Goal: Task Accomplishment & Management: Manage account settings

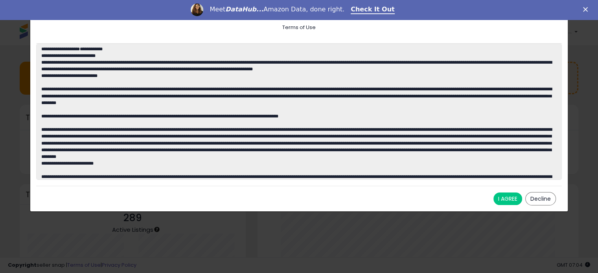
scroll to position [109, 305]
click at [510, 199] on button "I AGREE" at bounding box center [508, 199] width 29 height 13
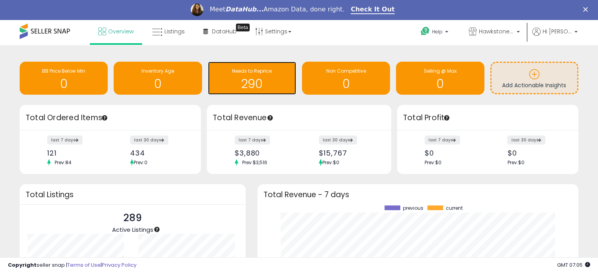
click at [262, 79] on h1 "290" at bounding box center [252, 83] width 80 height 13
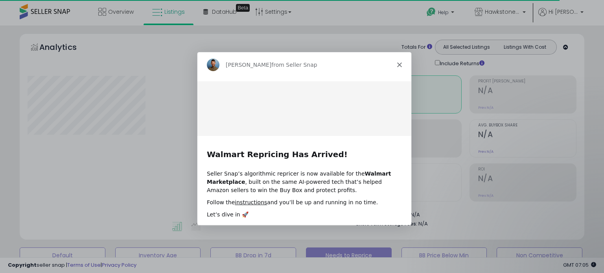
click at [403, 61] on div "Adrian from Seller Snap" at bounding box center [304, 64] width 214 height 25
click at [401, 64] on icon "Close" at bounding box center [399, 64] width 5 height 5
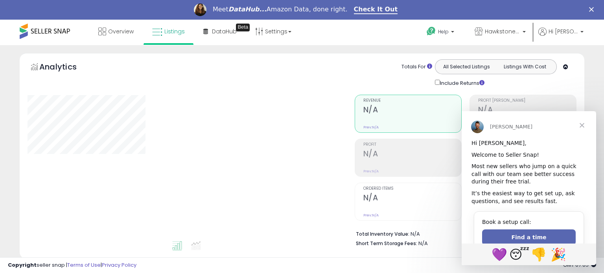
select select "**"
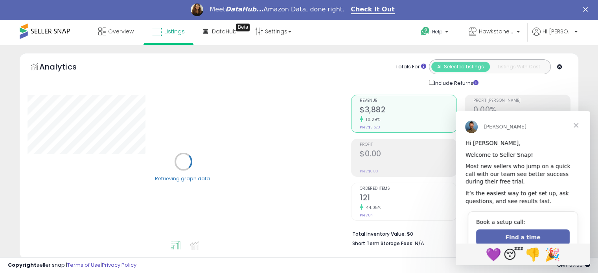
click at [580, 126] on span "Close" at bounding box center [576, 125] width 28 height 28
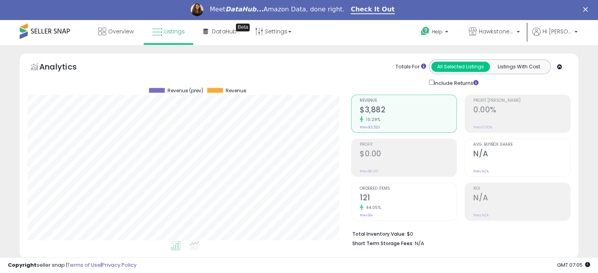
scroll to position [161, 323]
click at [110, 33] on span "Overview" at bounding box center [121, 32] width 26 height 8
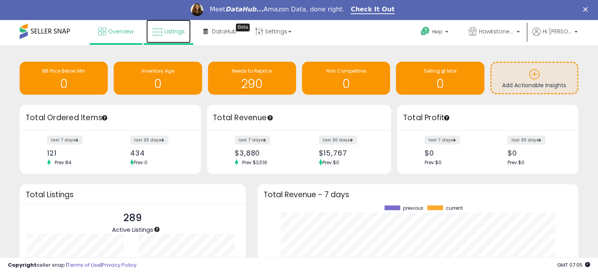
click at [177, 32] on span "Listings" at bounding box center [174, 32] width 20 height 8
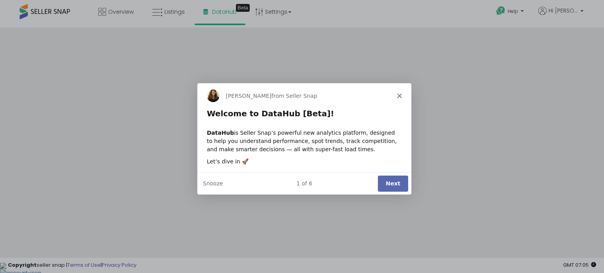
click at [394, 181] on button "Next" at bounding box center [393, 183] width 30 height 16
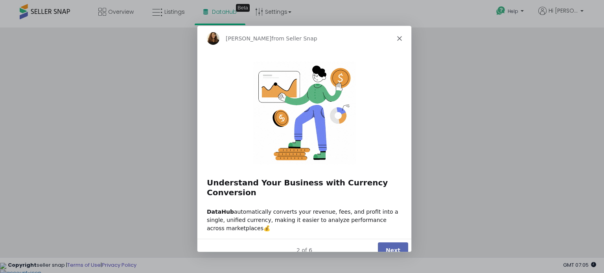
drag, startPoint x: 588, startPoint y: 280, endPoint x: 390, endPoint y: 244, distance: 201.0
click at [398, 37] on polygon "Close" at bounding box center [399, 38] width 5 height 5
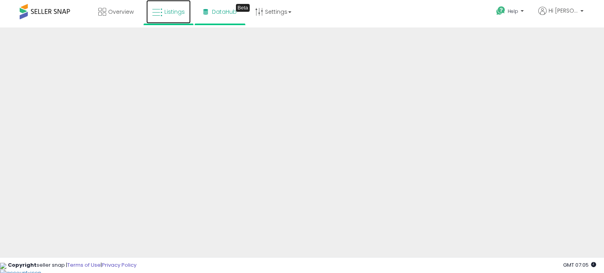
click at [175, 14] on span "Listings" at bounding box center [174, 12] width 20 height 8
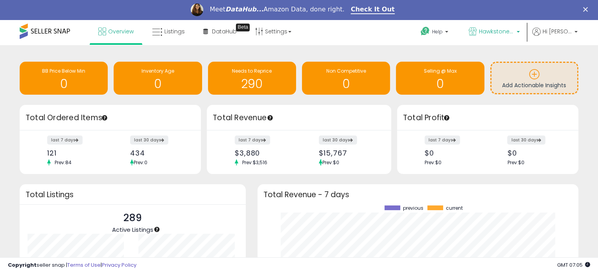
click at [500, 31] on span "Hawkstone Supply" at bounding box center [496, 32] width 35 height 8
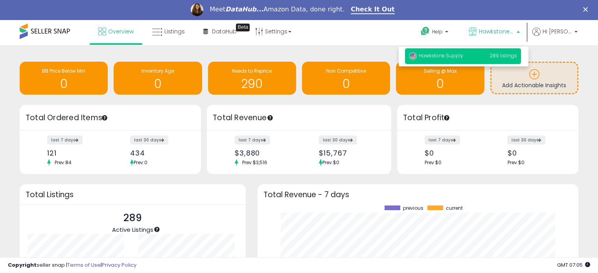
click at [510, 58] on span "289 listings" at bounding box center [504, 55] width 28 height 7
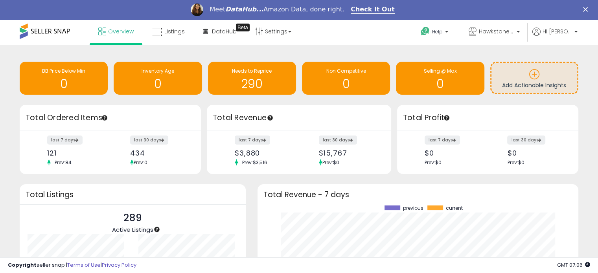
click at [588, 8] on polygon "Close" at bounding box center [585, 9] width 5 height 5
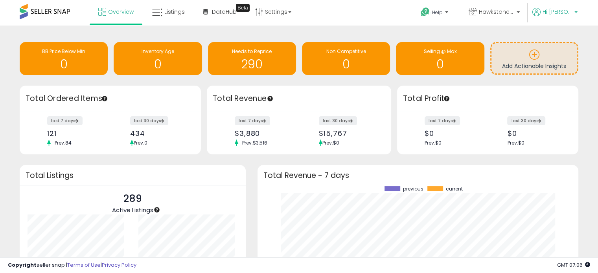
click at [568, 11] on span "Hi [PERSON_NAME]" at bounding box center [557, 12] width 29 height 8
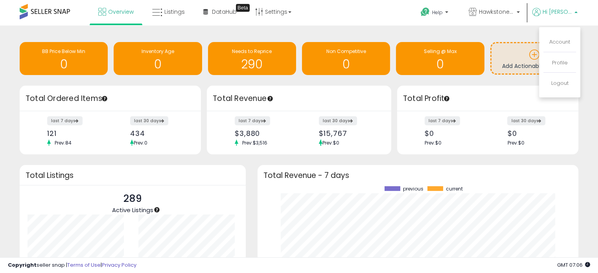
click at [568, 11] on span "Hi [PERSON_NAME]" at bounding box center [557, 12] width 29 height 8
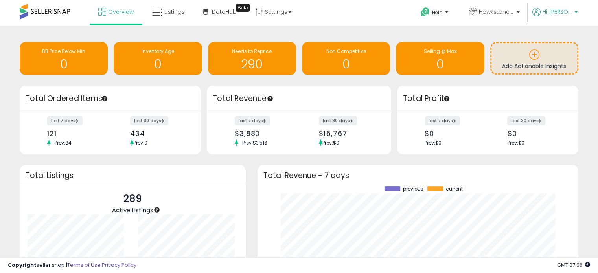
click at [568, 13] on span "Hi [PERSON_NAME]" at bounding box center [557, 12] width 29 height 8
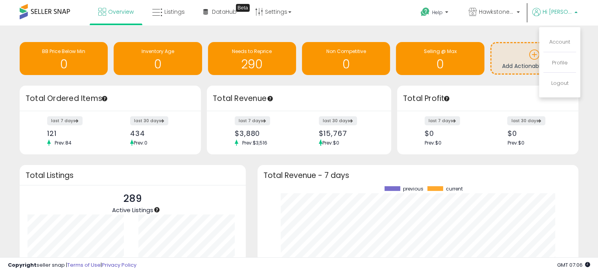
click at [564, 6] on ul "Help Contact Support Search Knowledge Hub Request a Feature Hawkstone Supply Ac…" at bounding box center [496, 13] width 169 height 27
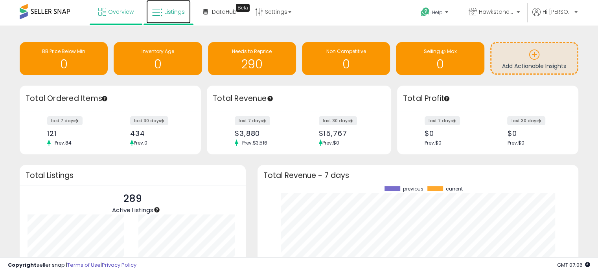
click at [181, 9] on span "Listings" at bounding box center [174, 12] width 20 height 8
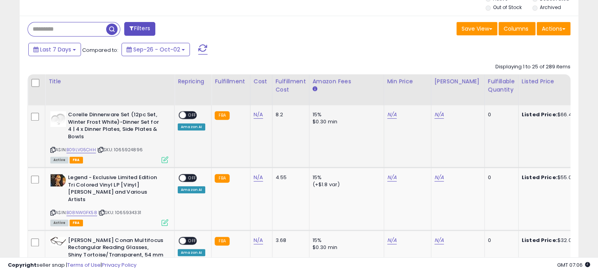
scroll to position [315, 0]
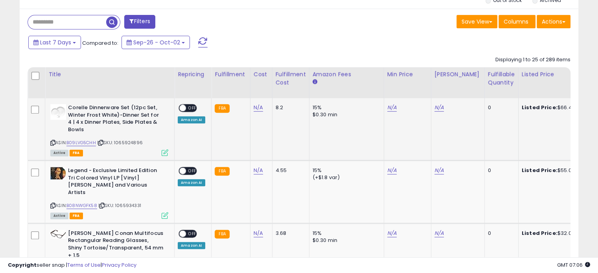
click at [186, 107] on span "OFF" at bounding box center [192, 108] width 13 height 7
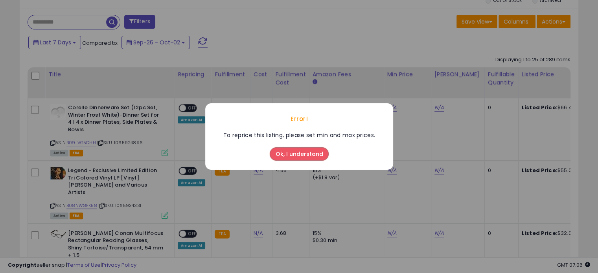
click at [295, 155] on button "Ok, I understand" at bounding box center [299, 153] width 59 height 13
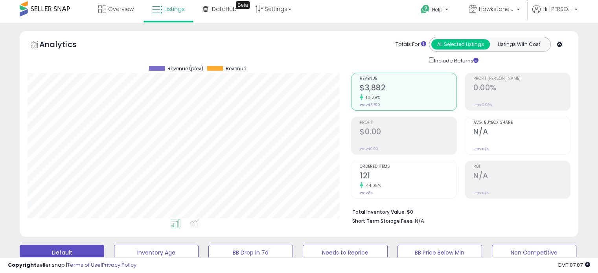
scroll to position [0, 0]
